Goal: Information Seeking & Learning: Learn about a topic

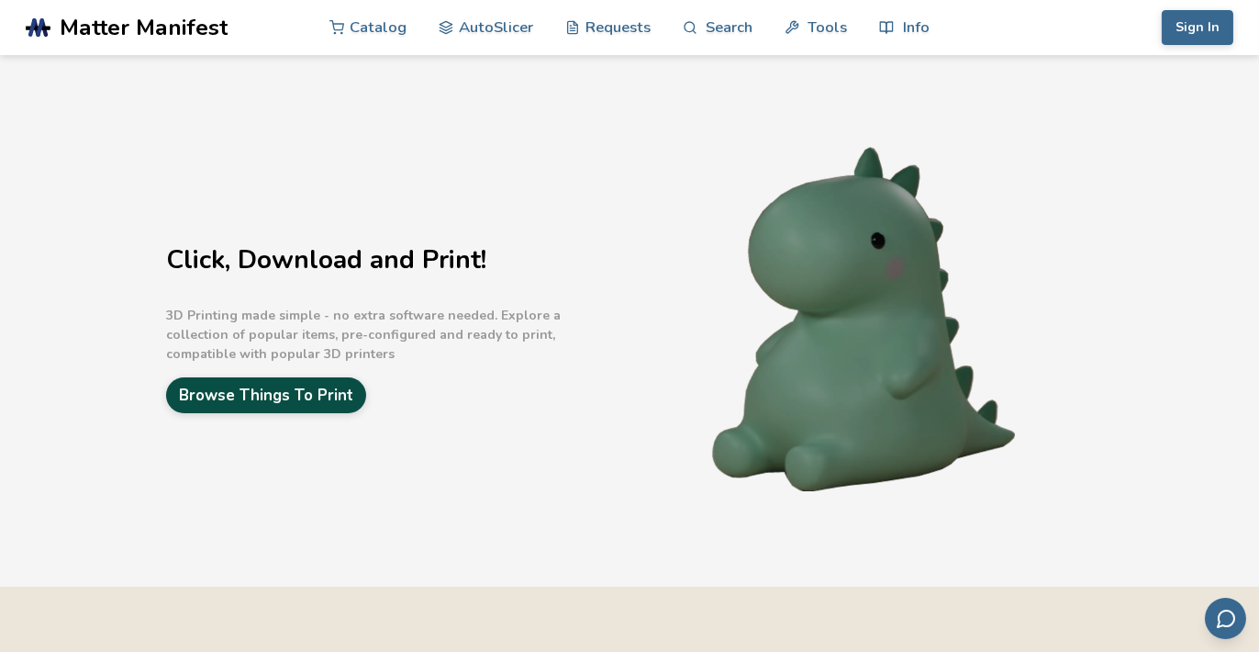
click at [340, 390] on link "Browse Things To Print" at bounding box center [266, 395] width 200 height 36
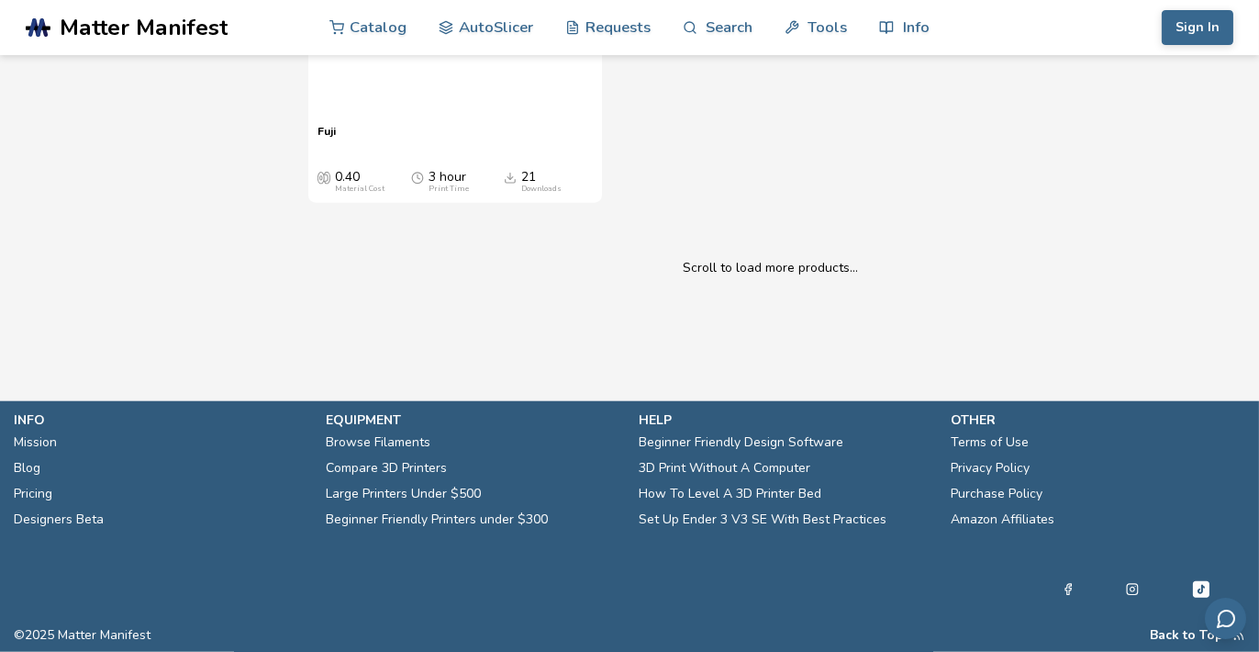
scroll to position [24134, 0]
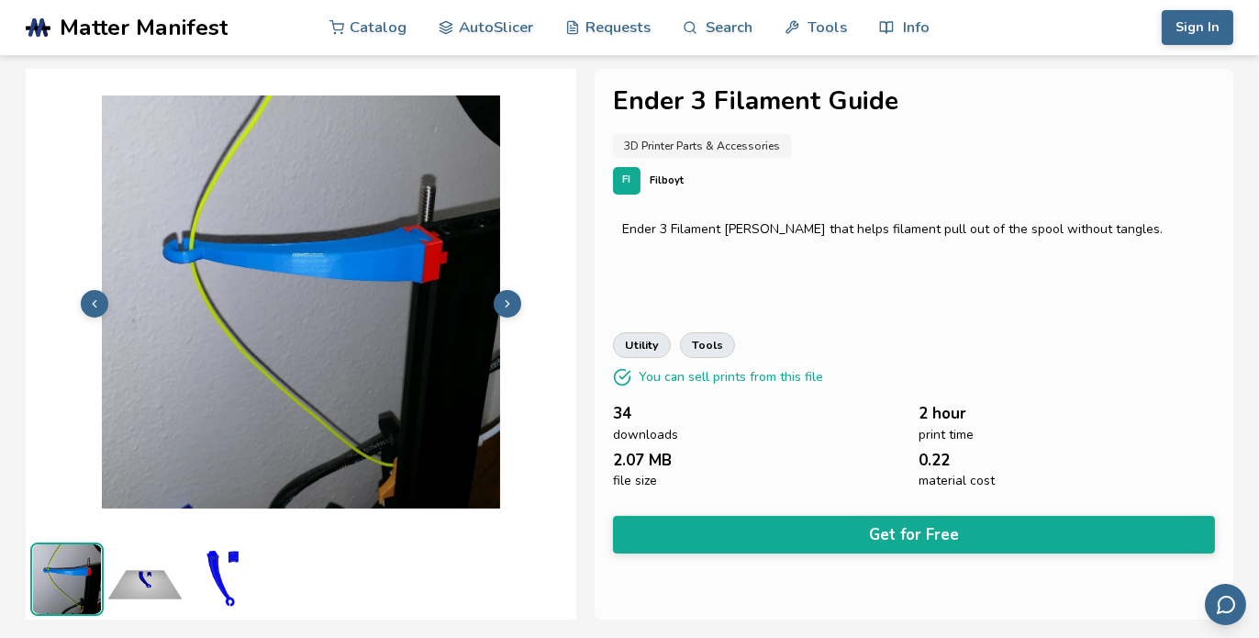
click at [518, 304] on button at bounding box center [508, 304] width 28 height 28
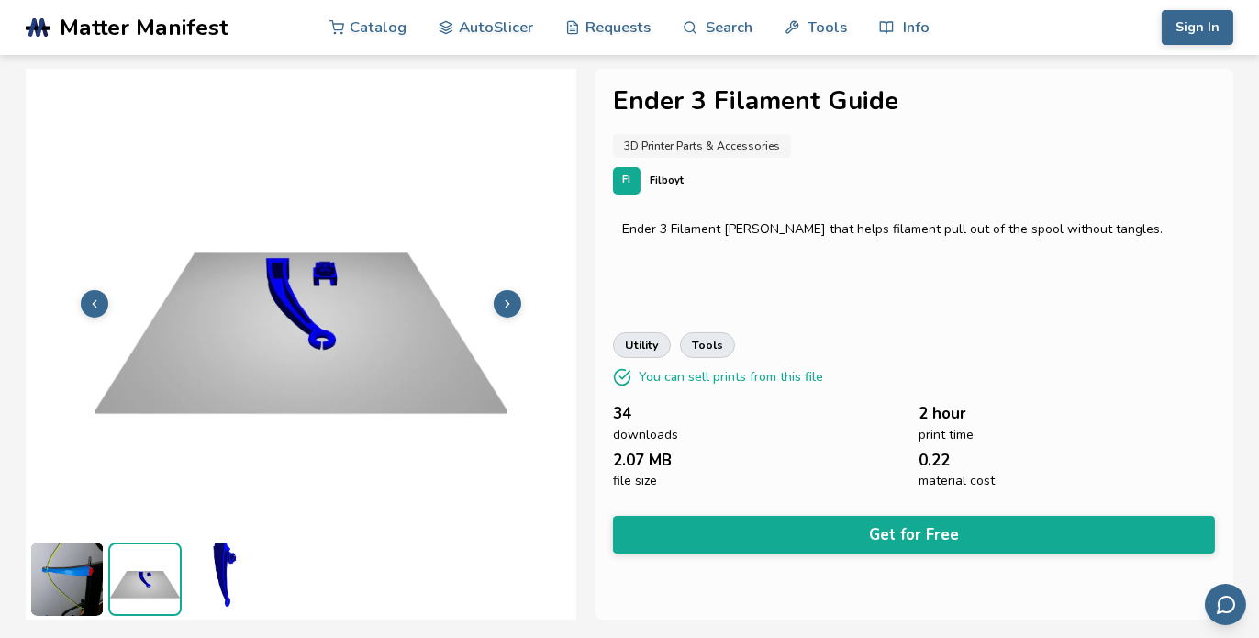
click at [518, 304] on button at bounding box center [508, 304] width 28 height 28
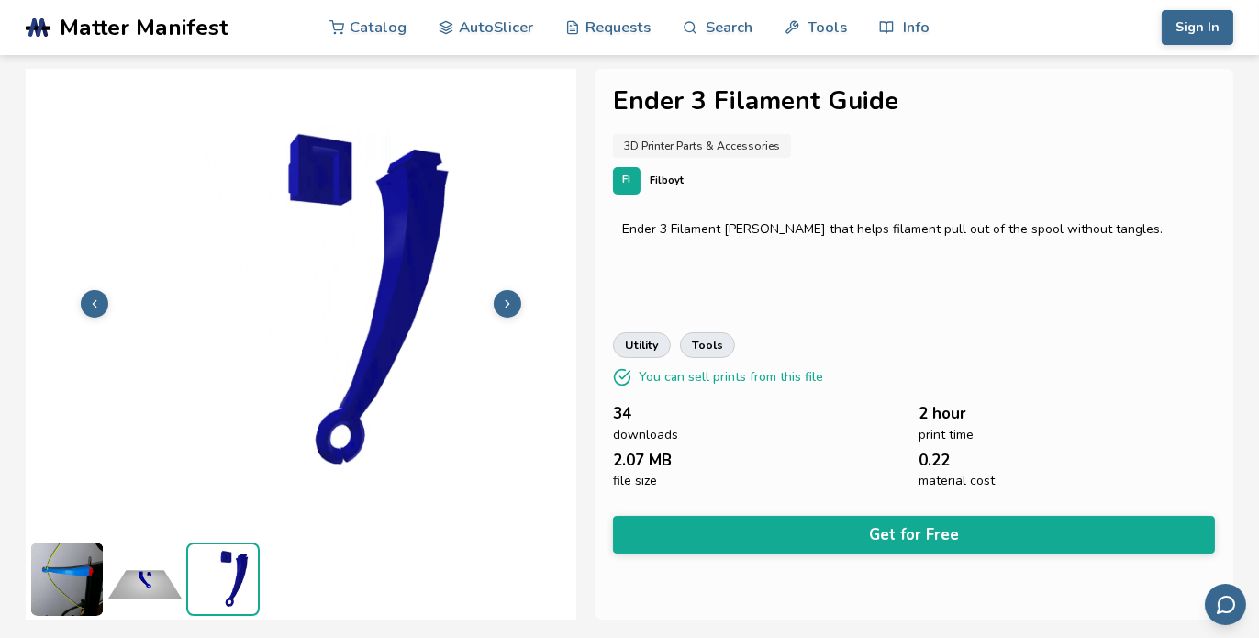
click at [518, 304] on button at bounding box center [508, 304] width 28 height 28
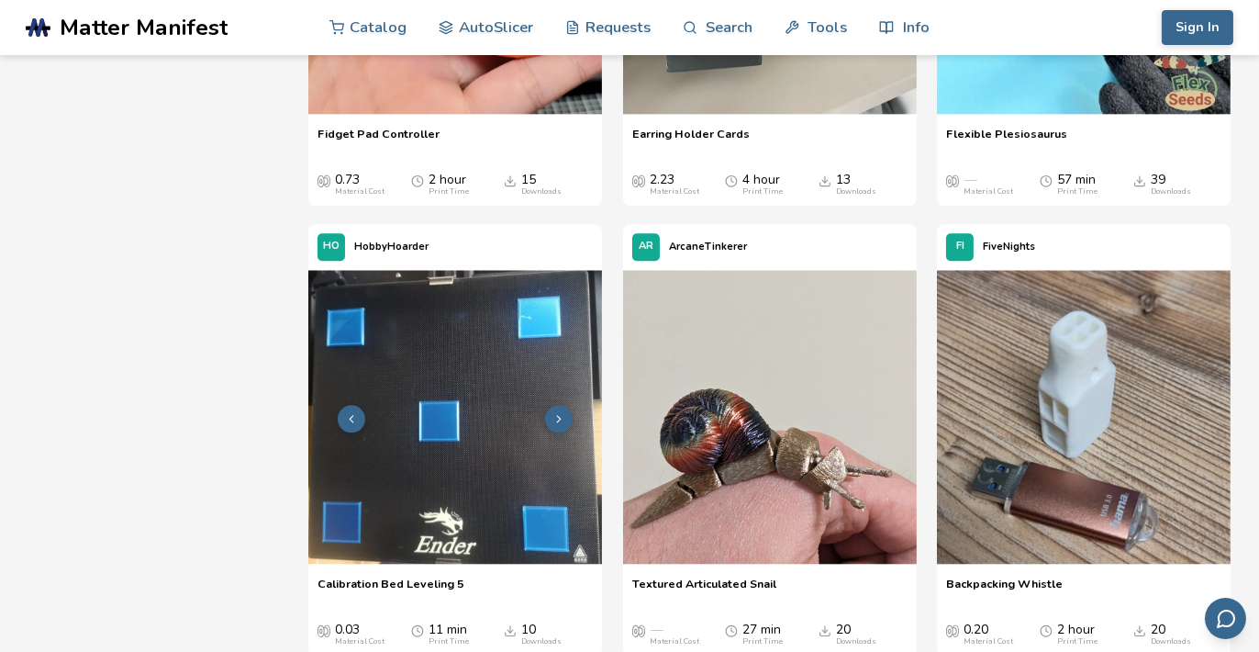
scroll to position [17425, 0]
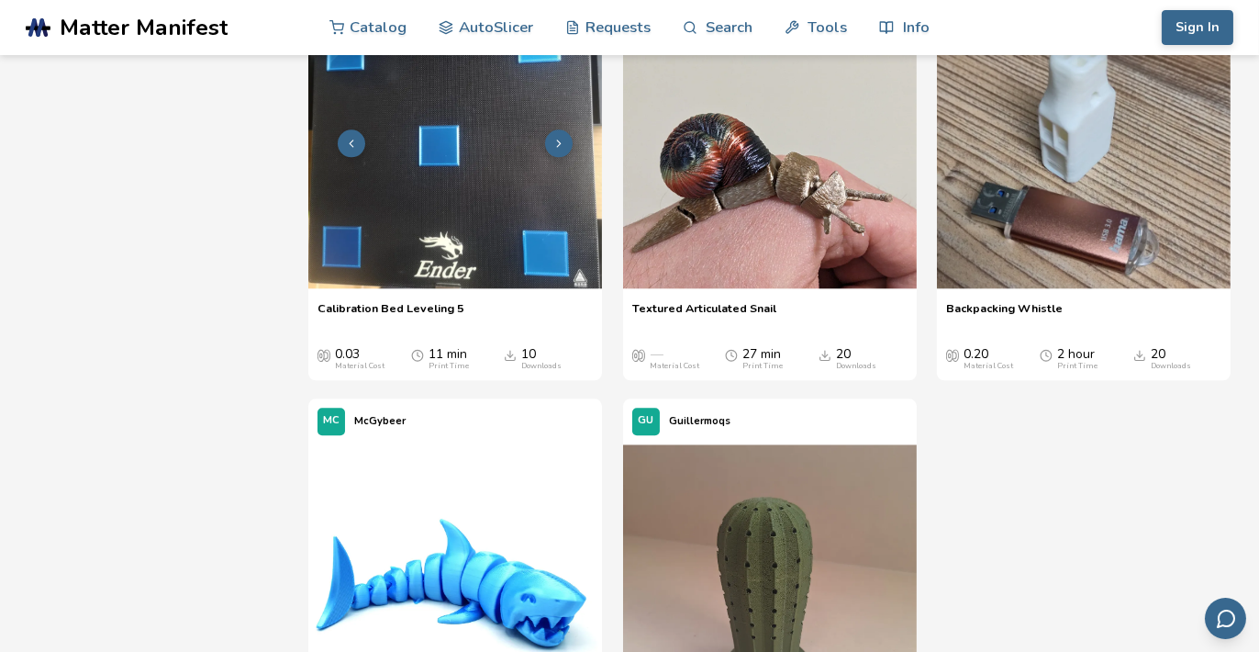
click at [563, 129] on button at bounding box center [559, 143] width 28 height 28
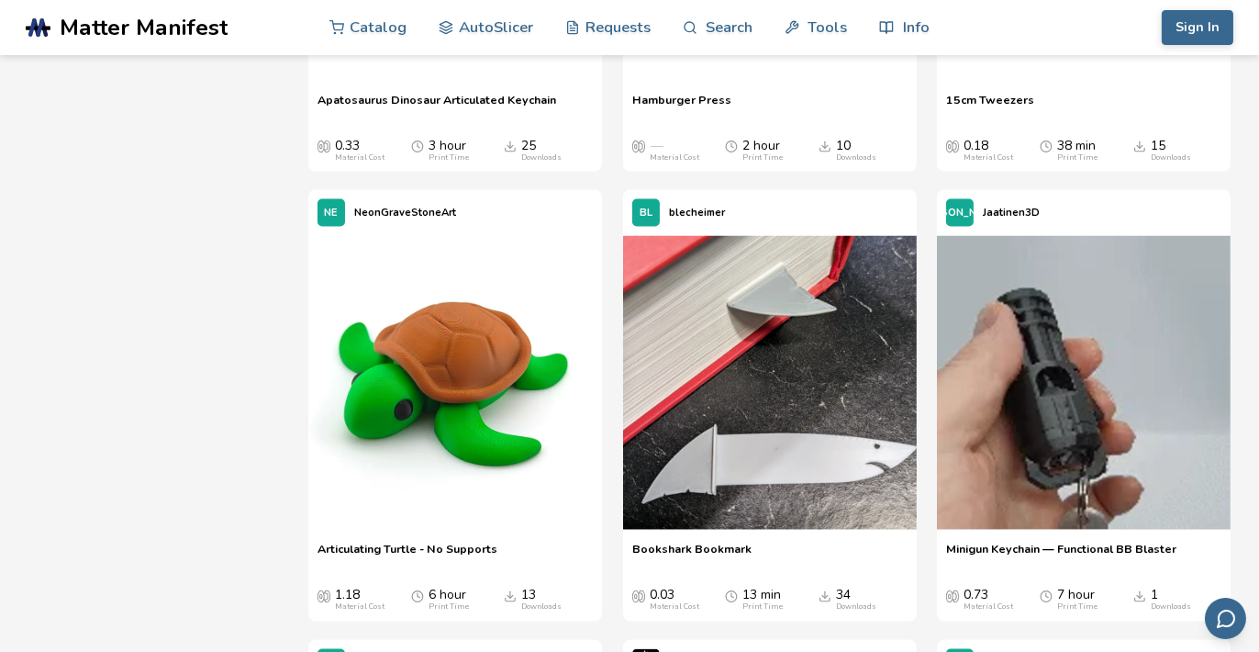
scroll to position [25775, 0]
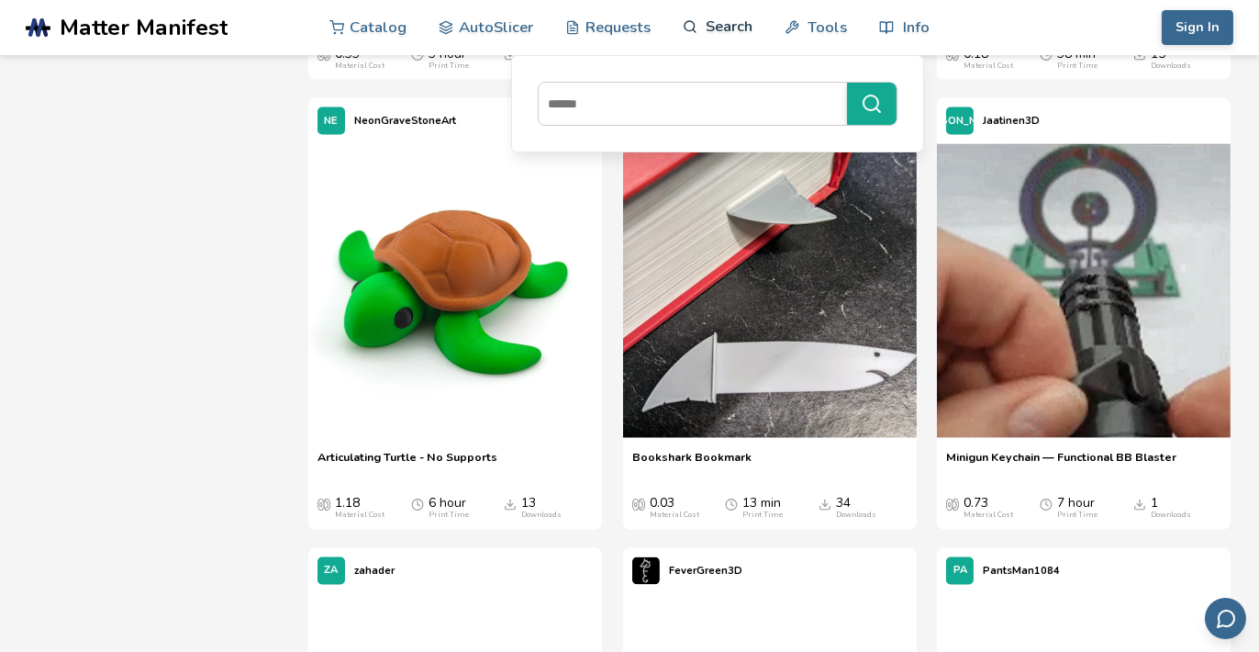
click at [721, 28] on link "Search" at bounding box center [718, 26] width 70 height 55
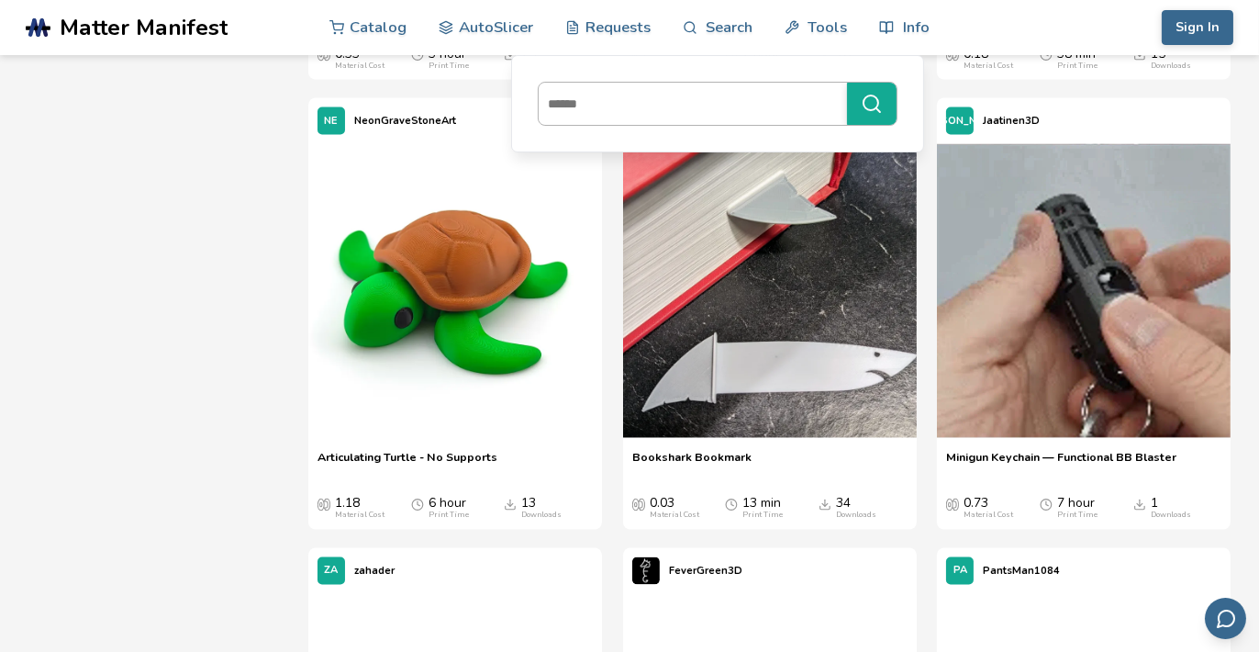
click at [646, 95] on input at bounding box center [688, 103] width 299 height 33
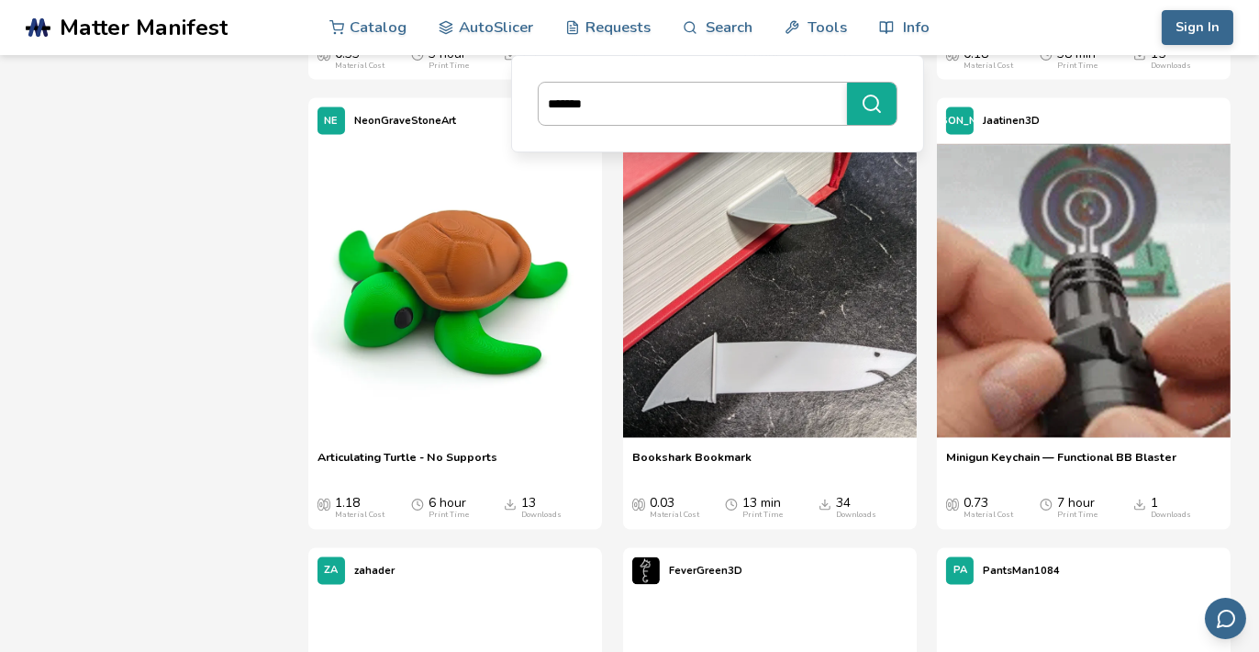
type input "*******"
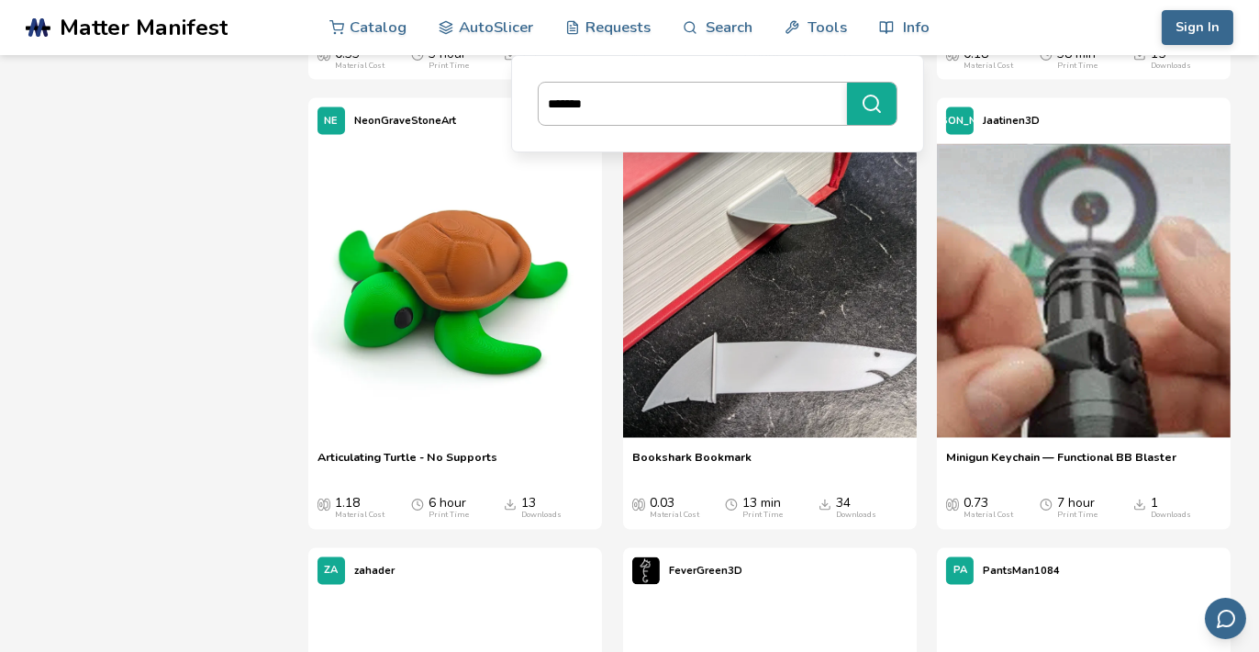
click at [847, 83] on button "*******" at bounding box center [872, 104] width 50 height 42
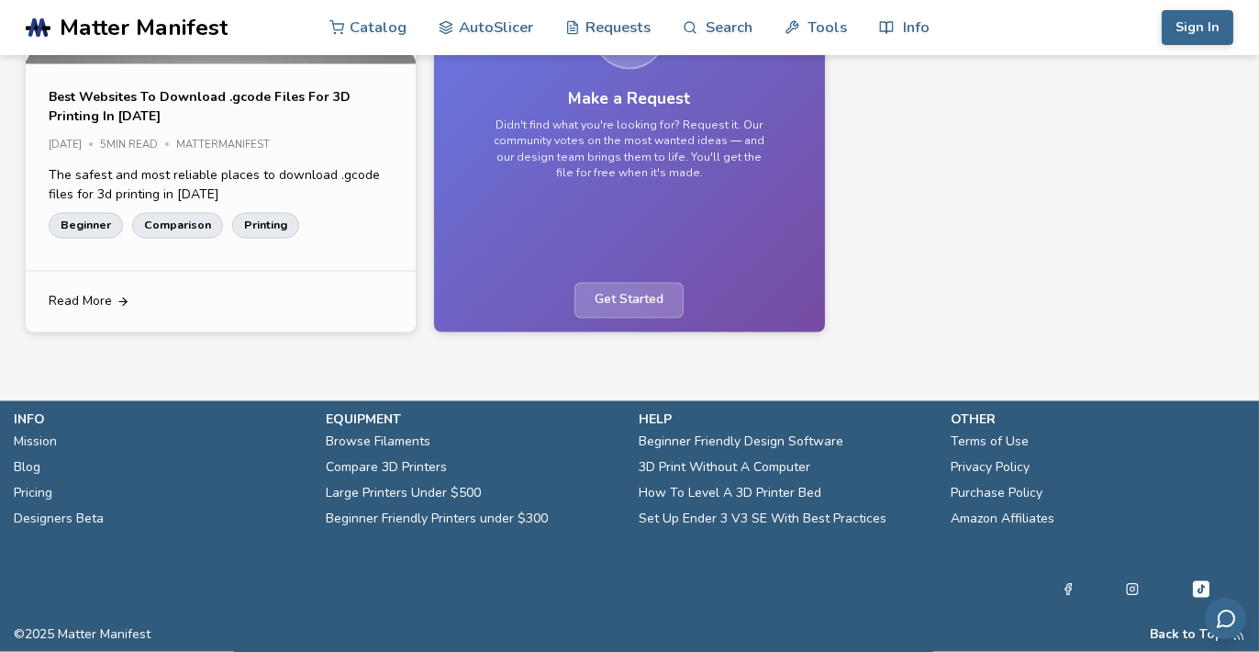
scroll to position [4431, 0]
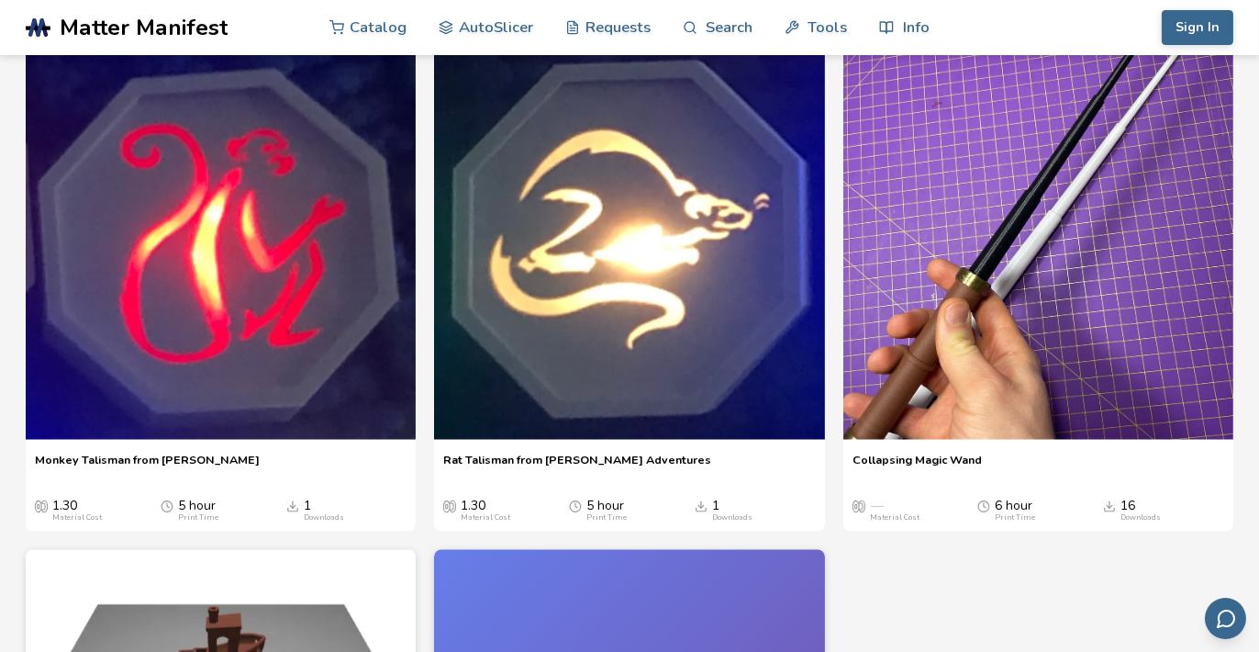
click at [135, 32] on span "Matter Manifest" at bounding box center [144, 28] width 168 height 26
